Goal: Information Seeking & Learning: Learn about a topic

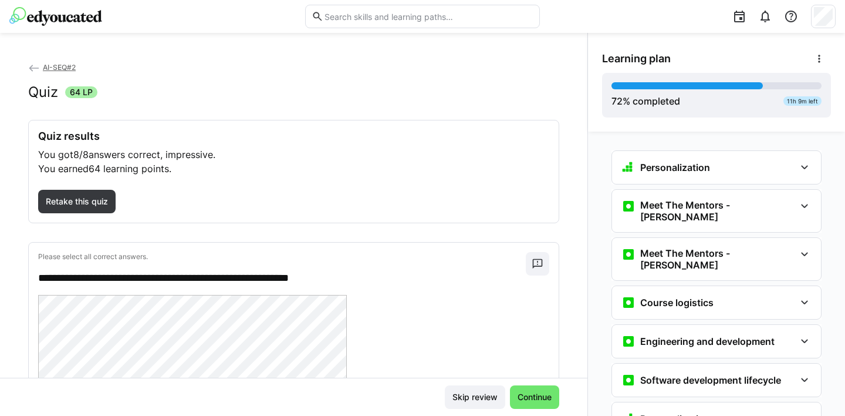
scroll to position [3096, 0]
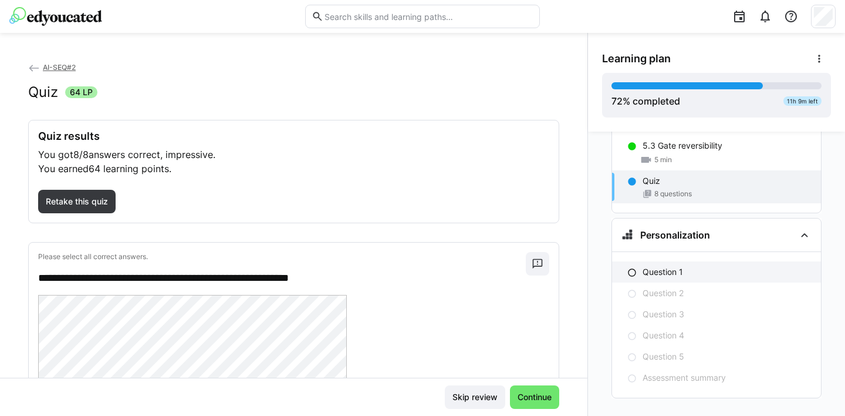
click at [673, 266] on p "Question 1" at bounding box center [663, 272] width 40 height 12
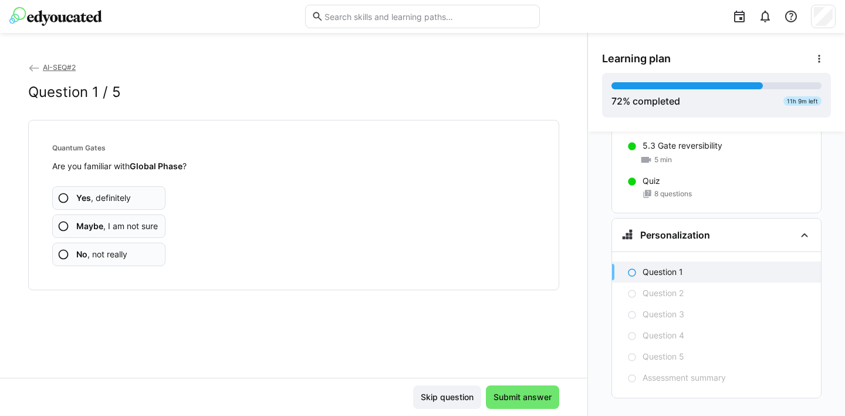
click at [63, 253] on eds-icon at bounding box center [64, 254] width 12 height 12
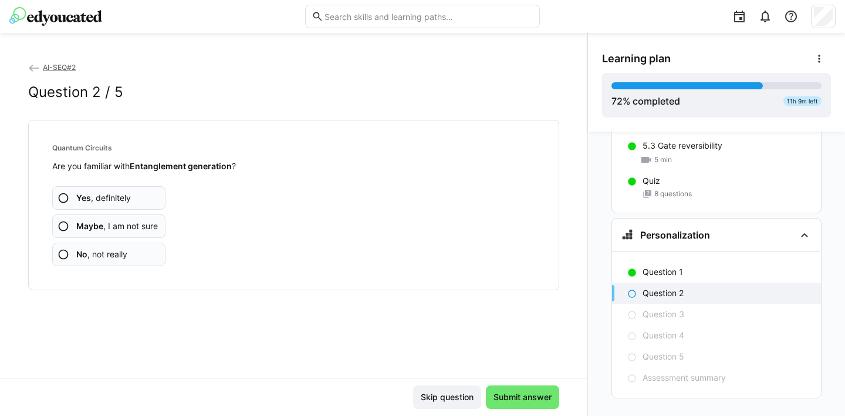
click at [62, 227] on eds-icon at bounding box center [64, 226] width 12 height 12
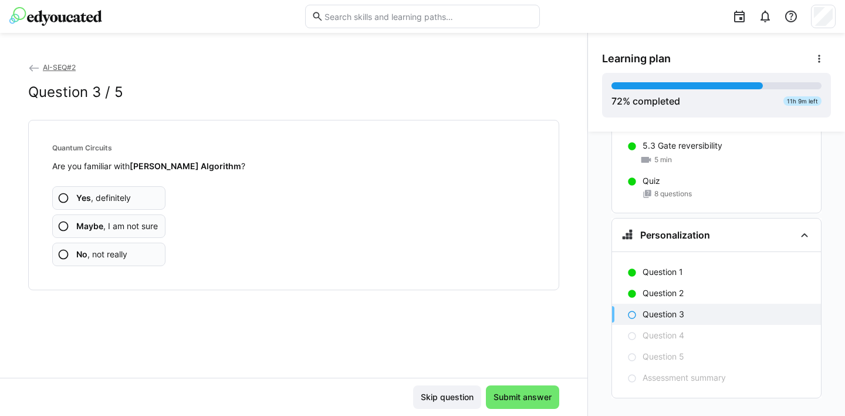
click at [65, 256] on eds-icon at bounding box center [64, 254] width 12 height 12
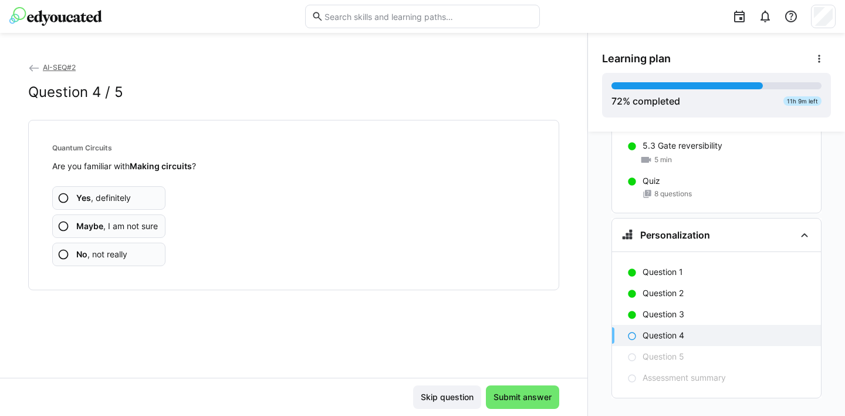
click at [62, 225] on eds-icon at bounding box center [64, 226] width 12 height 12
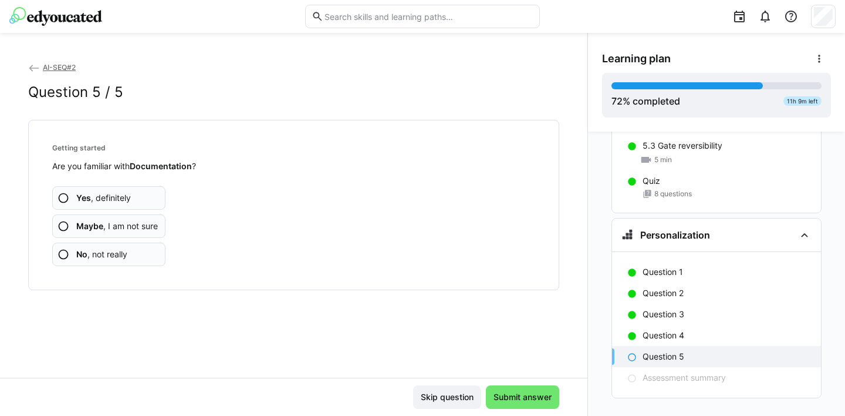
click at [64, 224] on eds-icon at bounding box center [64, 226] width 12 height 12
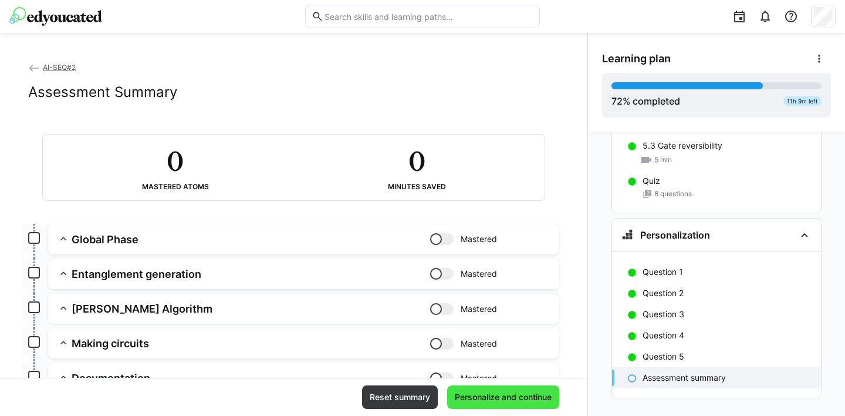
click at [506, 397] on span "Personalize and continue" at bounding box center [503, 397] width 100 height 12
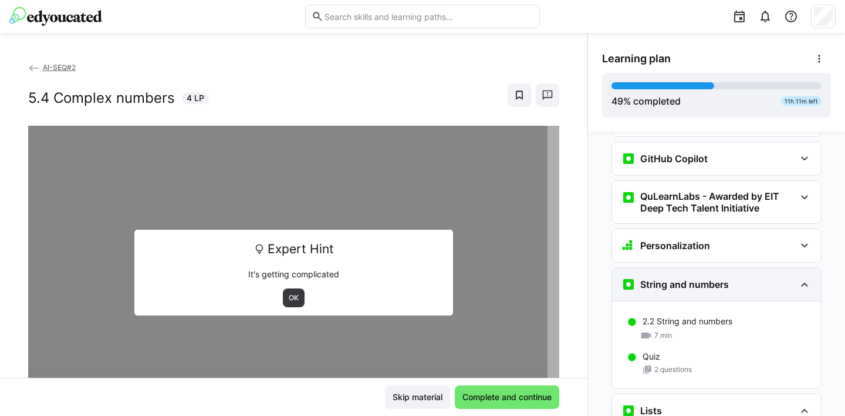
scroll to position [509, 0]
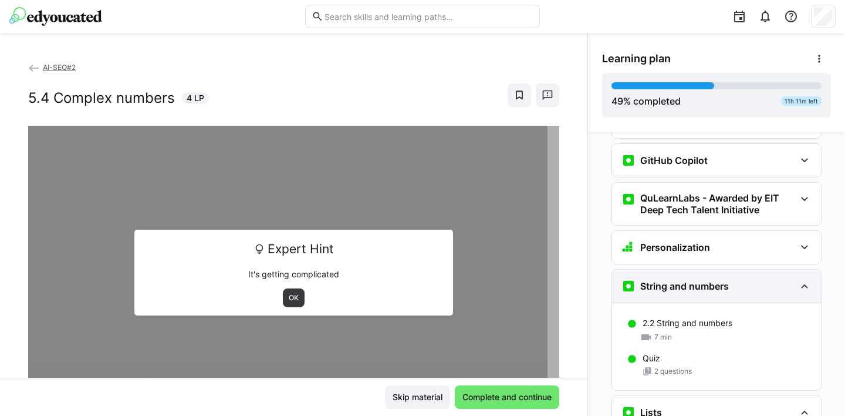
click at [800, 279] on eds-icon at bounding box center [805, 286] width 14 height 14
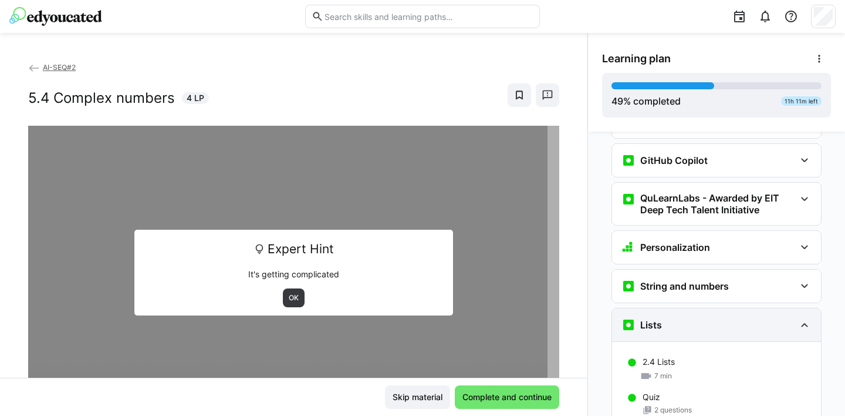
click at [798, 317] on eds-icon at bounding box center [805, 324] width 14 height 14
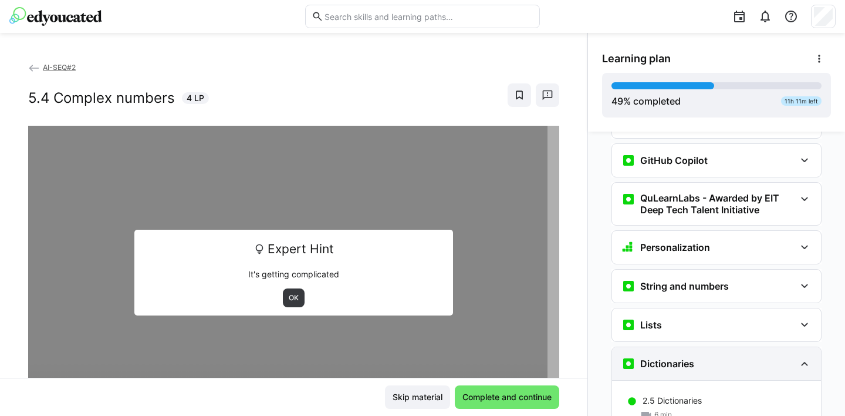
click at [800, 356] on eds-icon at bounding box center [805, 363] width 14 height 14
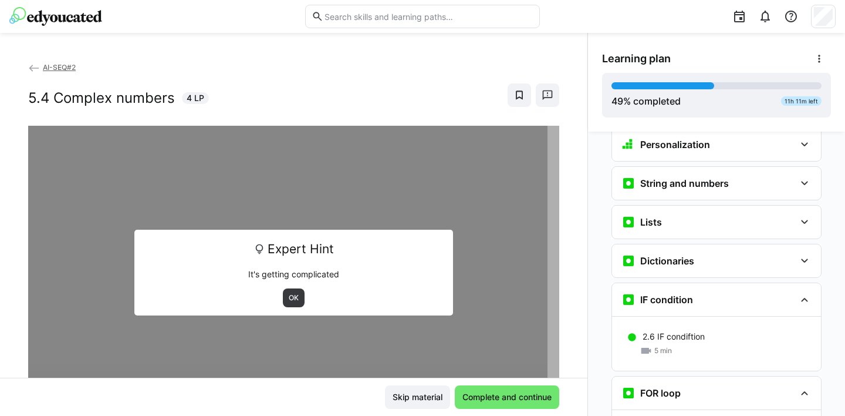
scroll to position [623, 0]
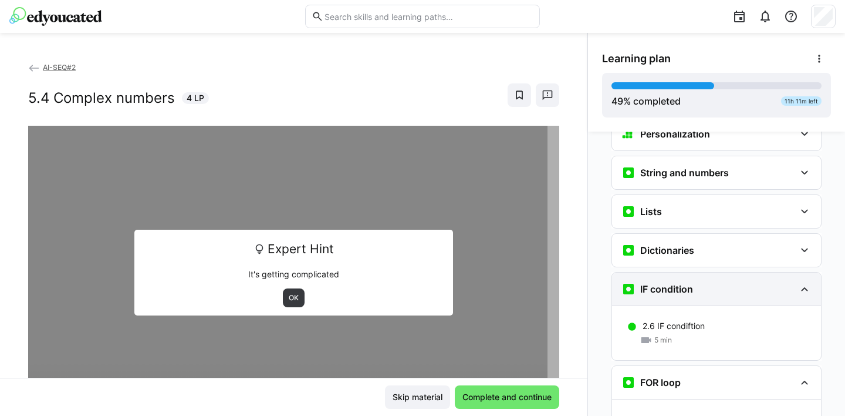
click at [798, 282] on eds-icon at bounding box center [805, 289] width 14 height 14
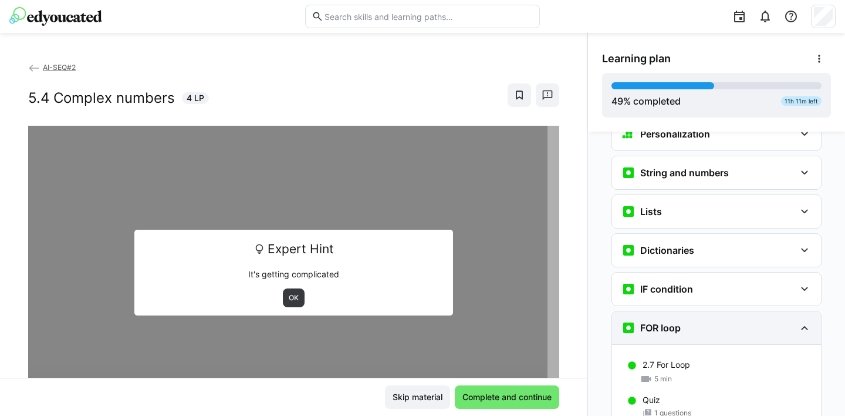
click at [798, 320] on eds-icon at bounding box center [805, 327] width 14 height 14
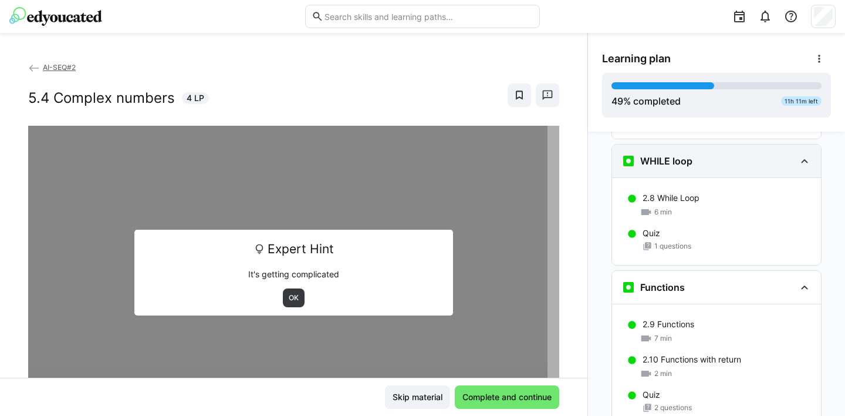
scroll to position [867, 0]
click at [799, 153] on eds-icon at bounding box center [805, 160] width 14 height 14
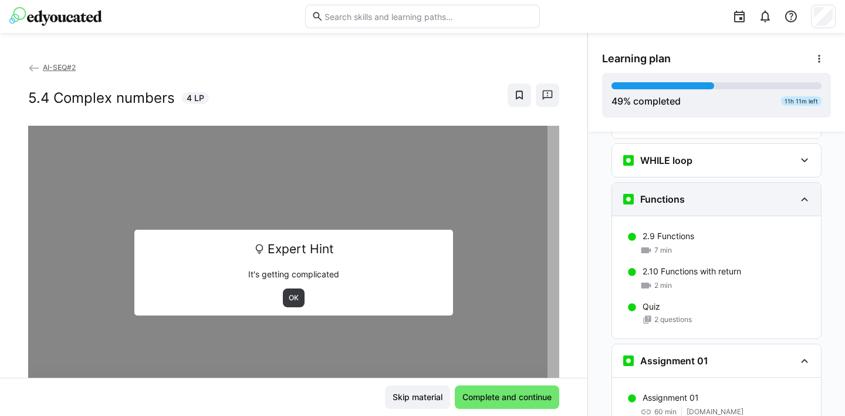
click at [798, 192] on eds-icon at bounding box center [805, 199] width 14 height 14
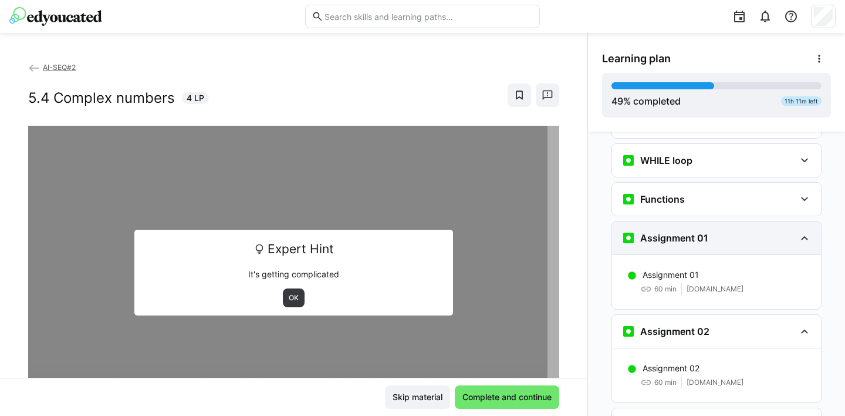
click at [798, 231] on eds-icon at bounding box center [805, 238] width 14 height 14
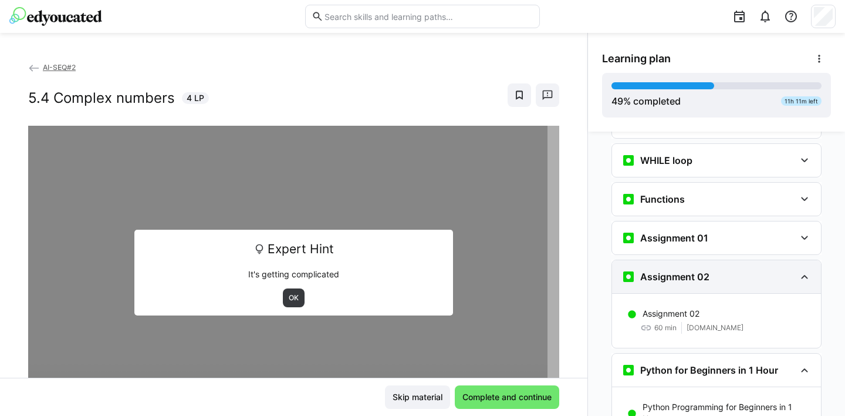
click at [798, 269] on eds-icon at bounding box center [805, 276] width 14 height 14
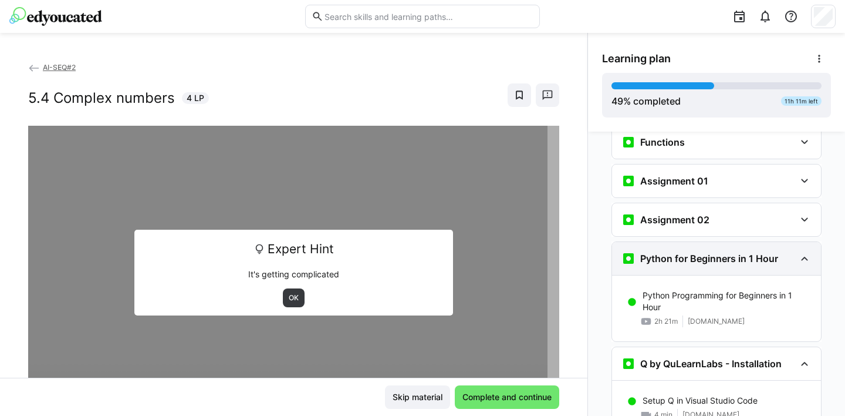
scroll to position [931, 0]
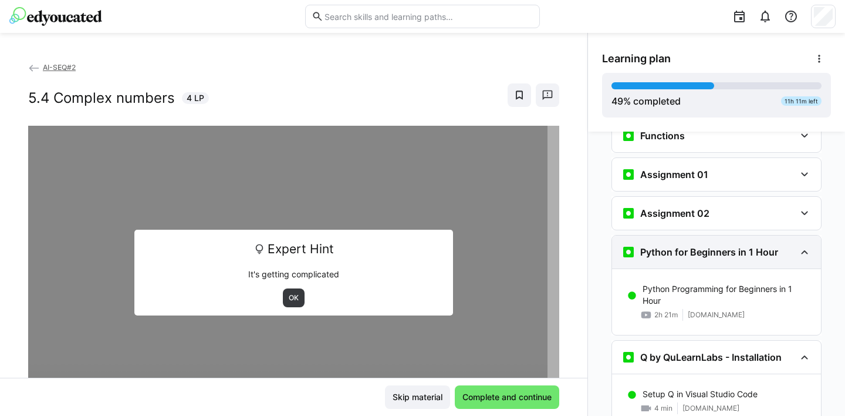
click at [800, 245] on eds-icon at bounding box center [805, 252] width 14 height 14
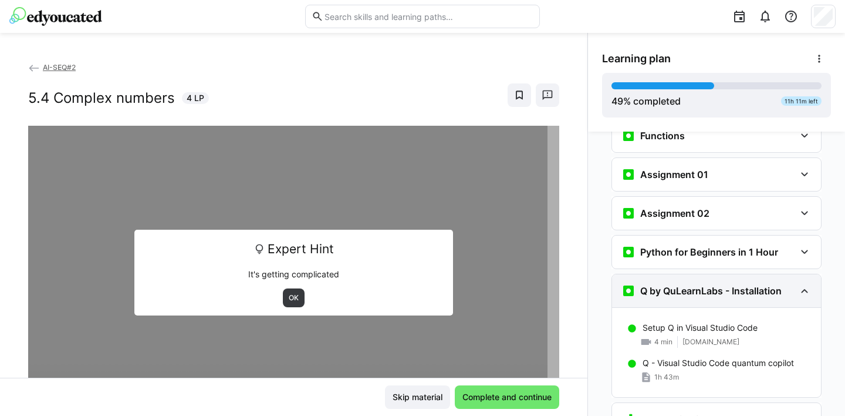
click at [799, 283] on eds-icon at bounding box center [805, 290] width 14 height 14
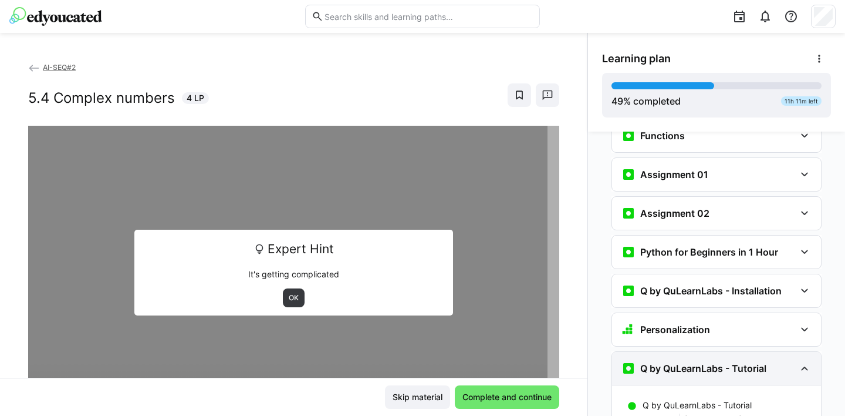
click at [798, 361] on eds-icon at bounding box center [805, 368] width 14 height 14
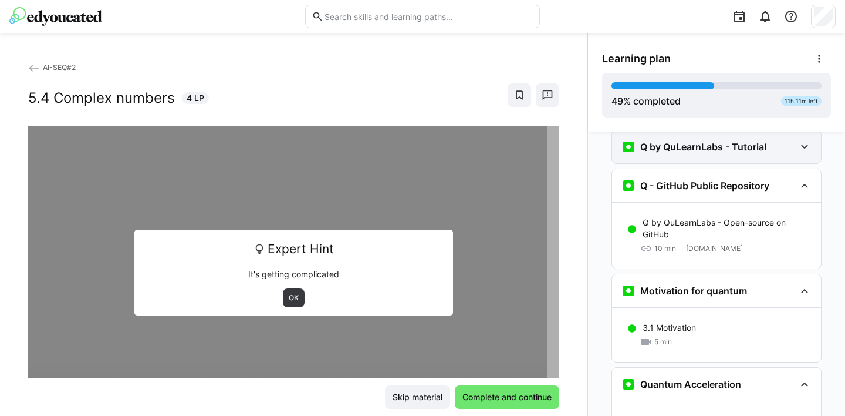
scroll to position [1154, 0]
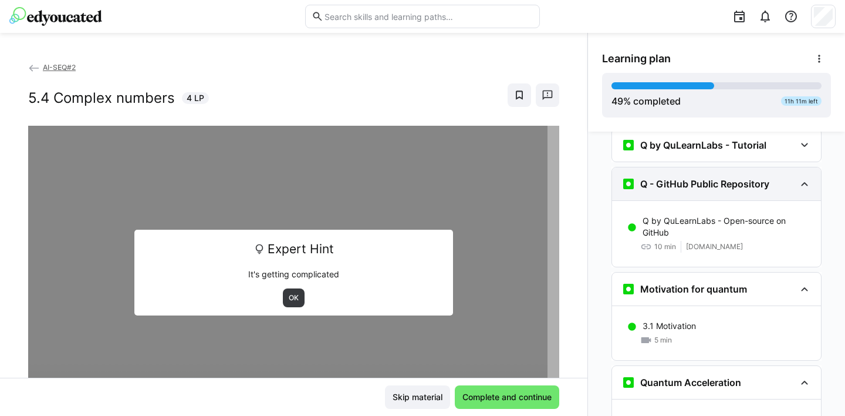
click at [799, 177] on eds-icon at bounding box center [805, 184] width 14 height 14
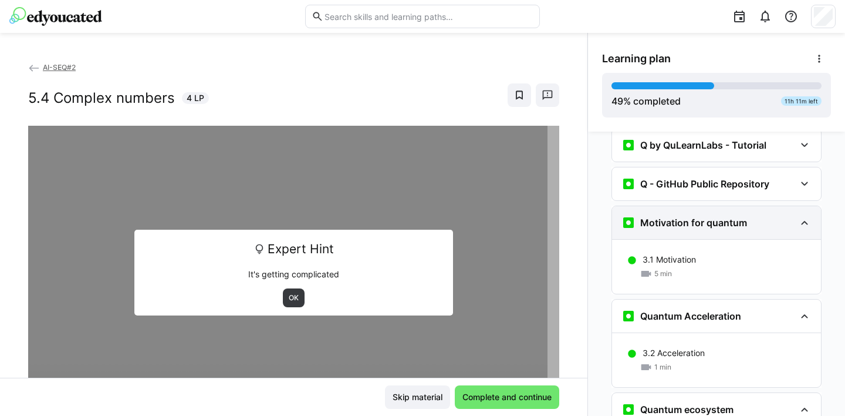
click at [798, 215] on eds-icon at bounding box center [805, 222] width 14 height 14
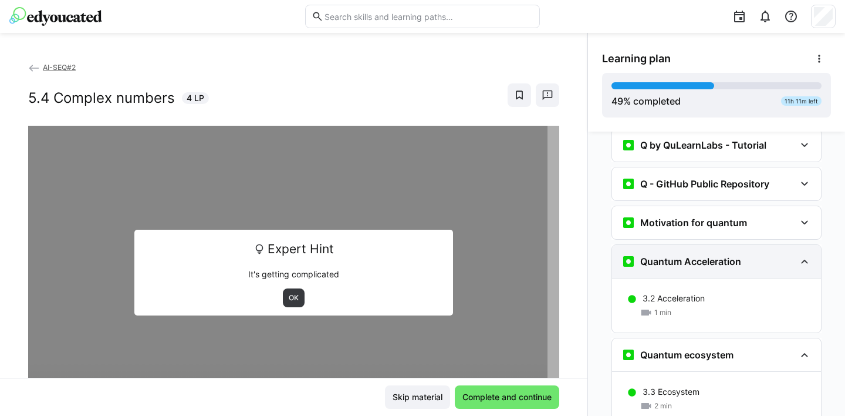
click at [798, 254] on eds-icon at bounding box center [805, 261] width 14 height 14
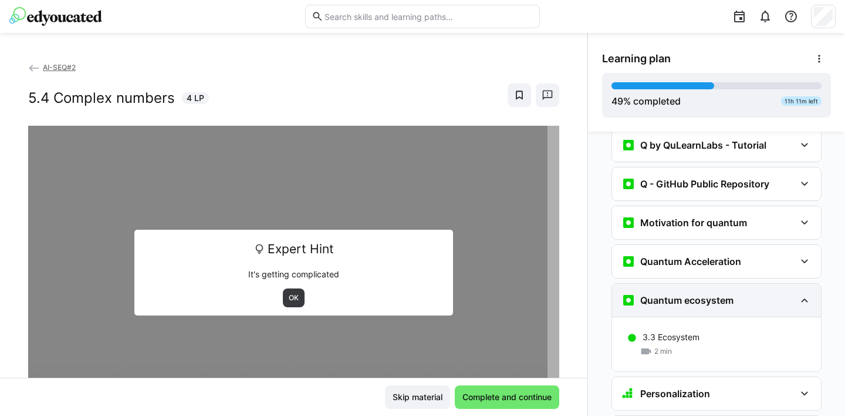
click at [798, 293] on eds-icon at bounding box center [805, 300] width 14 height 14
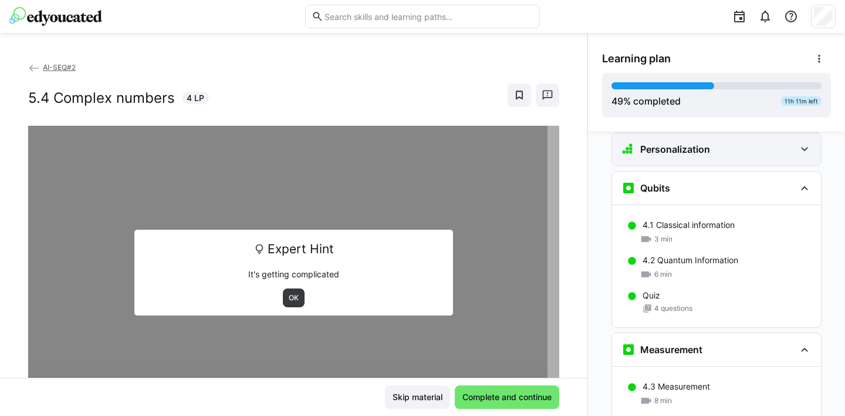
scroll to position [1350, 0]
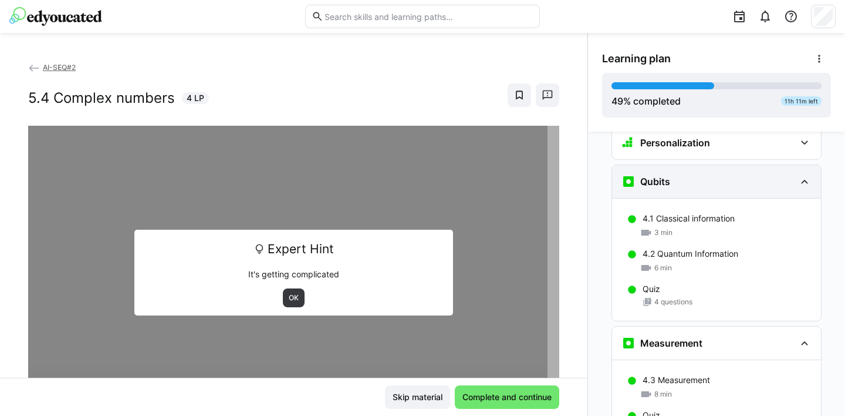
click at [802, 174] on eds-icon at bounding box center [805, 181] width 14 height 14
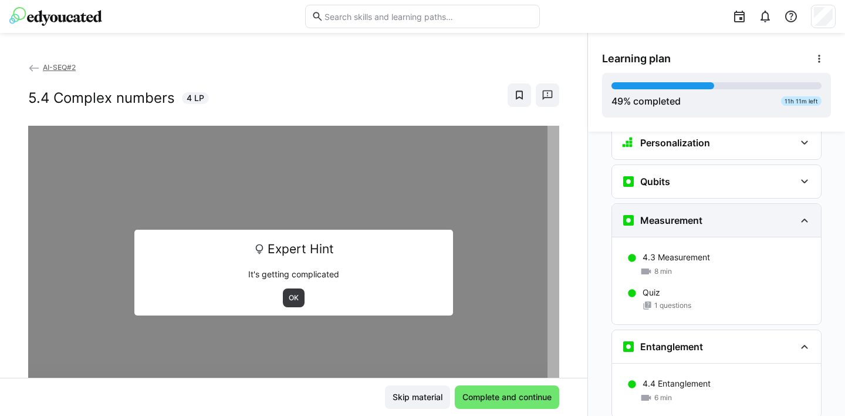
click at [798, 213] on eds-icon at bounding box center [805, 220] width 14 height 14
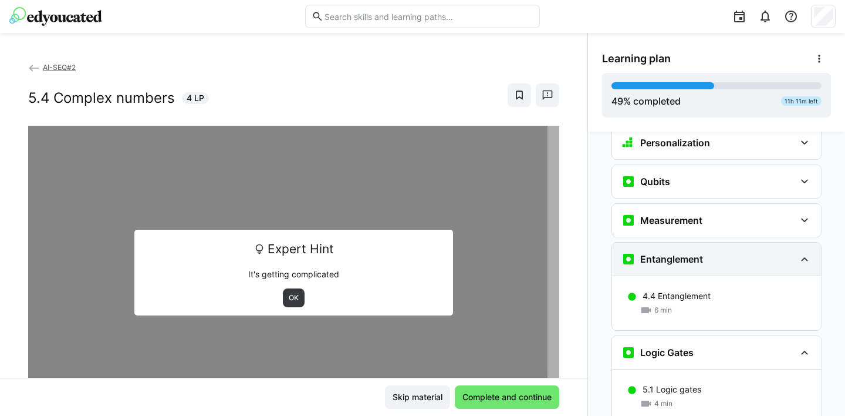
click at [798, 252] on eds-icon at bounding box center [805, 259] width 14 height 14
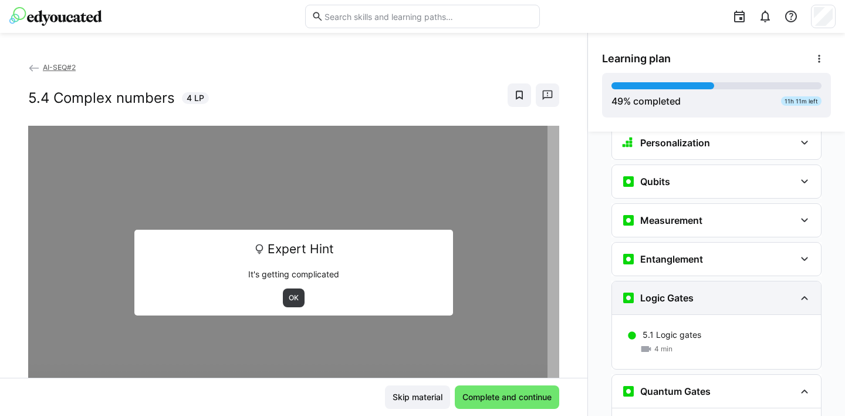
click at [798, 290] on eds-icon at bounding box center [805, 297] width 14 height 14
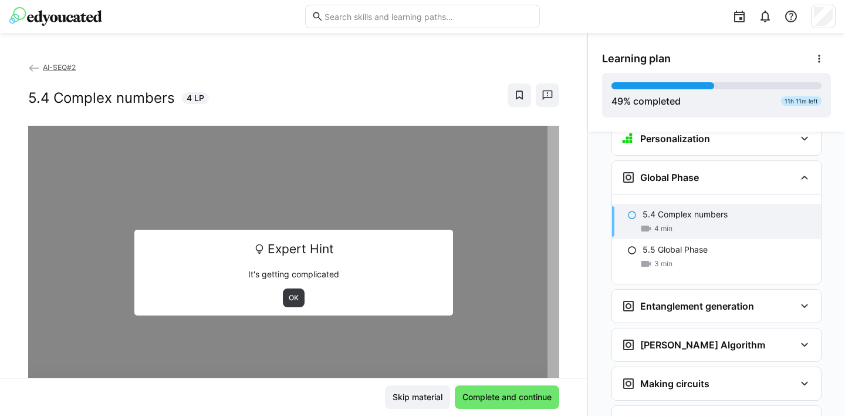
scroll to position [1708, 0]
